Goal: Find specific page/section

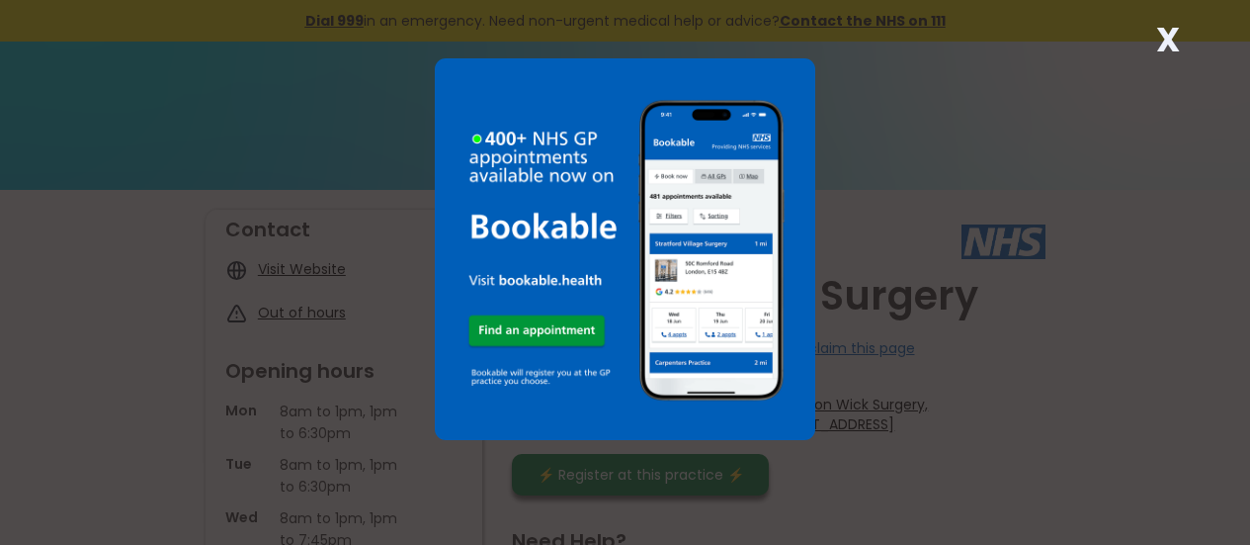
click at [953, 172] on div "X" at bounding box center [625, 272] width 1250 height 545
click at [158, 119] on div "X" at bounding box center [625, 272] width 1250 height 545
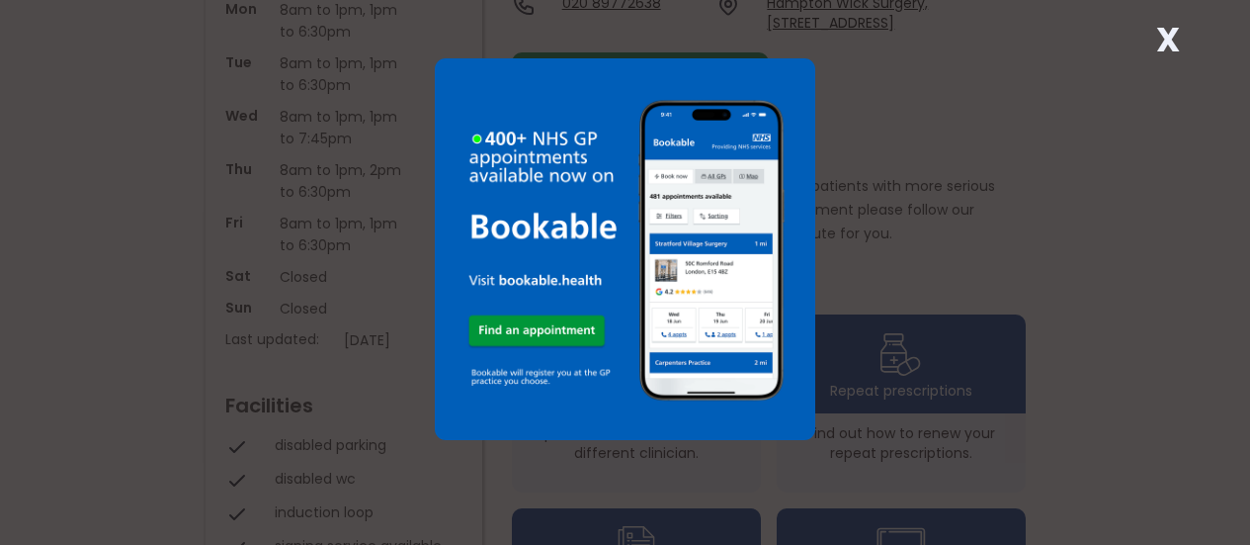
scroll to position [395, 0]
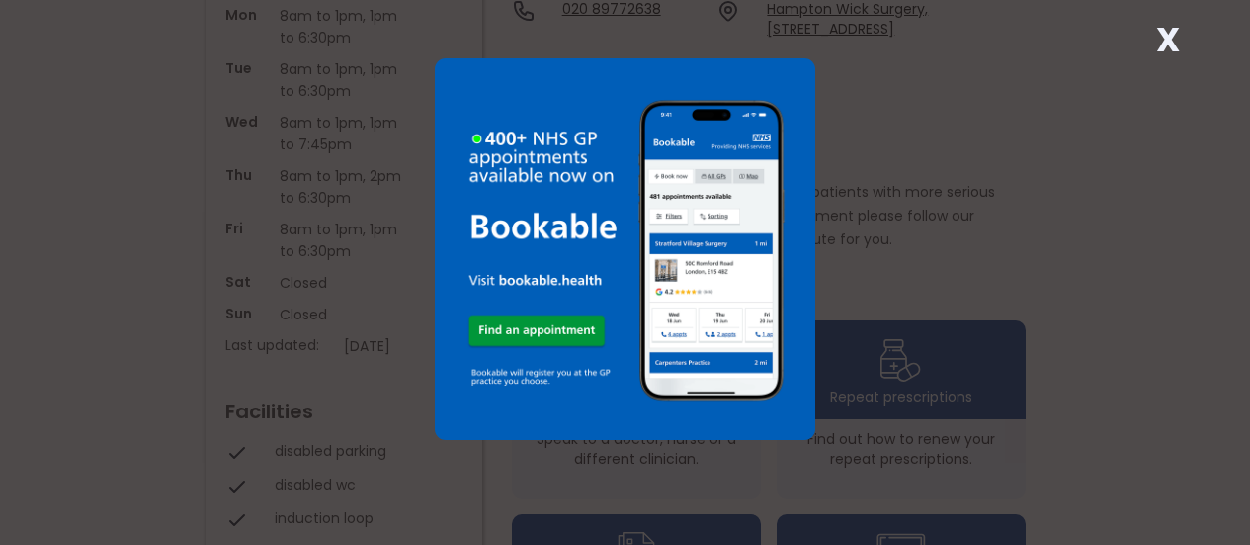
click at [1166, 31] on strong "X" at bounding box center [1168, 39] width 24 height 47
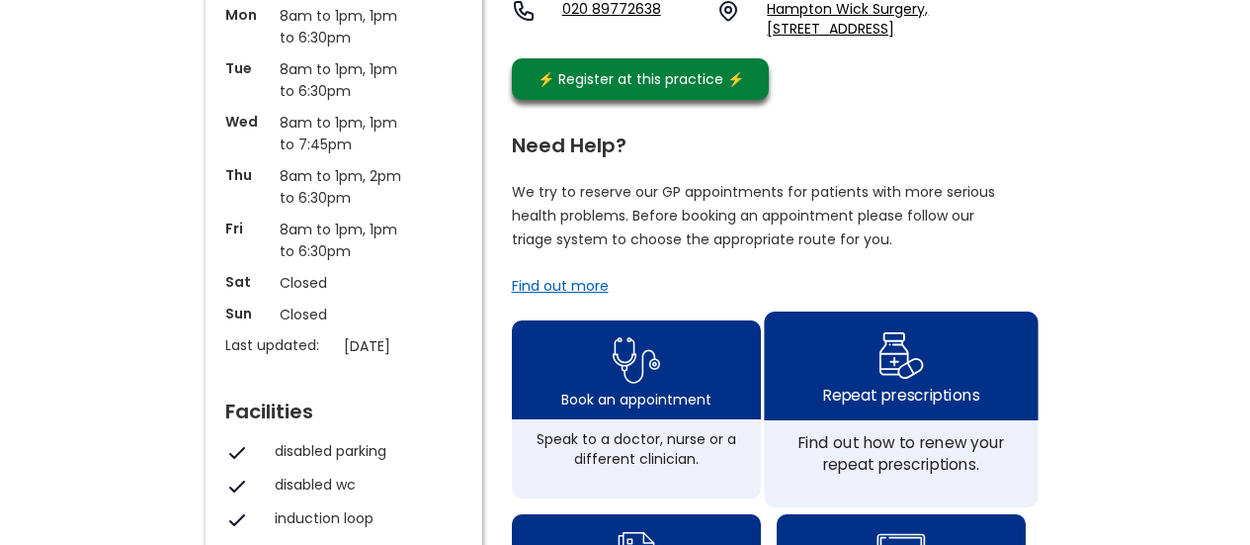
click at [883, 378] on img at bounding box center [901, 354] width 46 height 57
